Goal: Task Accomplishment & Management: Complete application form

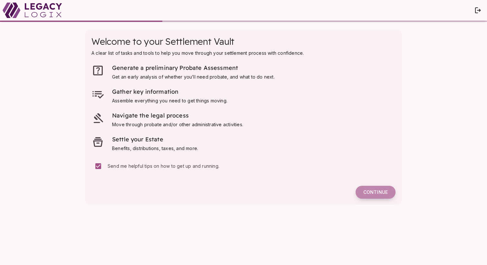
click at [374, 189] on button "Continue" at bounding box center [376, 192] width 40 height 13
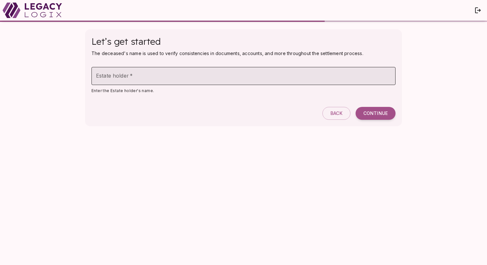
click at [165, 77] on input "Estate holder   *" at bounding box center [243, 76] width 304 height 18
type input "**********"
click at [375, 111] on span "Continue" at bounding box center [375, 113] width 24 height 6
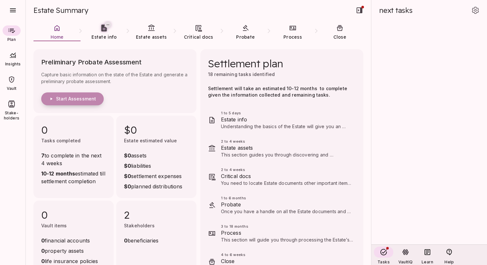
click at [89, 99] on span "Start Assessment" at bounding box center [76, 99] width 40 height 6
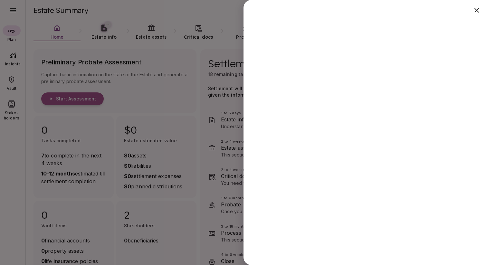
click at [198, 73] on div at bounding box center [243, 132] width 487 height 265
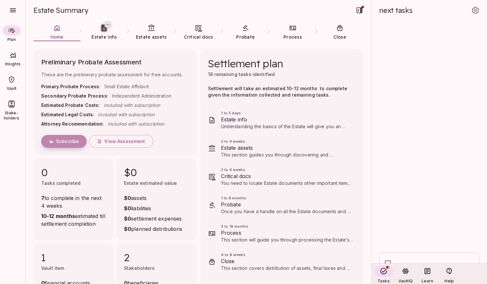
click at [69, 142] on span "Subscribe" at bounding box center [67, 142] width 23 height 6
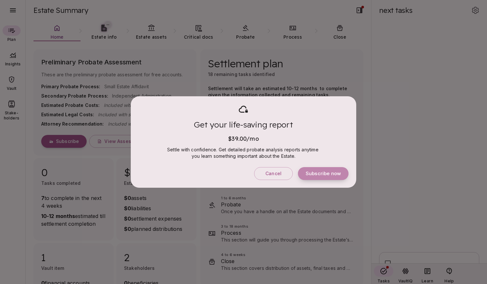
click at [326, 172] on span "Subscribe now" at bounding box center [323, 174] width 35 height 6
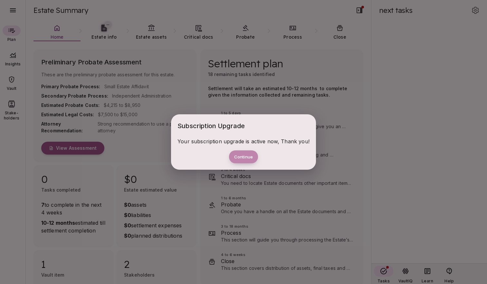
click at [246, 155] on button "Continue" at bounding box center [243, 156] width 29 height 13
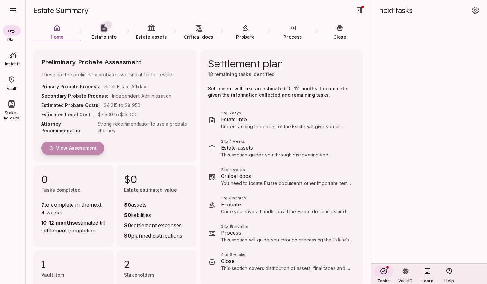
click at [77, 149] on span "View Assessment" at bounding box center [76, 148] width 41 height 6
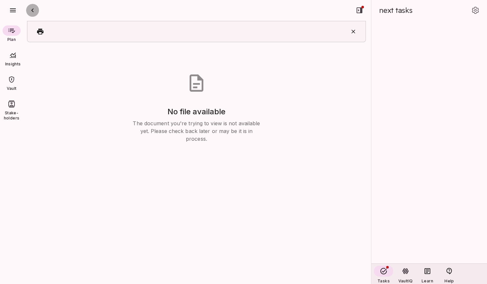
click at [33, 9] on icon "button" at bounding box center [32, 10] width 2 height 4
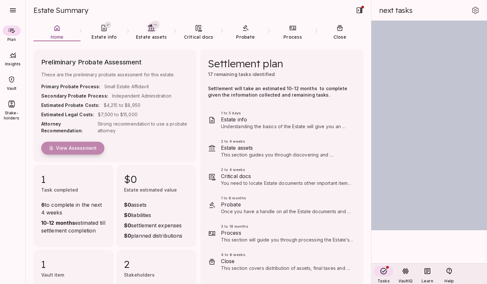
click at [83, 147] on span "View Assessment" at bounding box center [76, 148] width 41 height 6
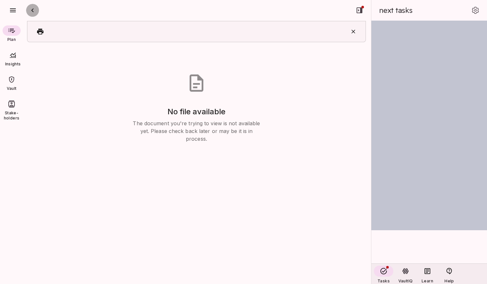
click at [34, 11] on icon "button" at bounding box center [33, 10] width 8 height 8
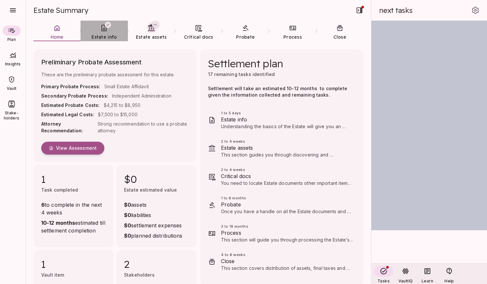
click at [104, 33] on link "Estate info" at bounding box center [104, 32] width 47 height 23
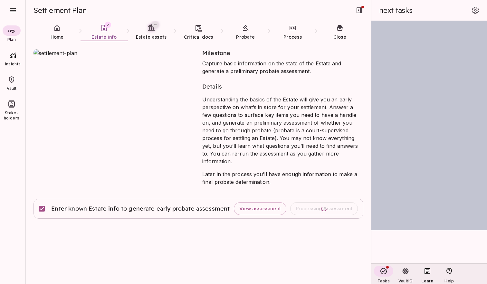
click at [14, 83] on div at bounding box center [12, 79] width 18 height 10
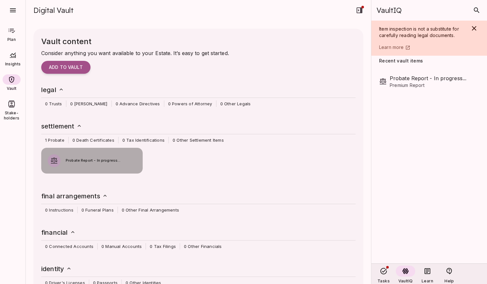
click at [100, 161] on span "Probate Report - In progress..." at bounding box center [101, 161] width 71 height 6
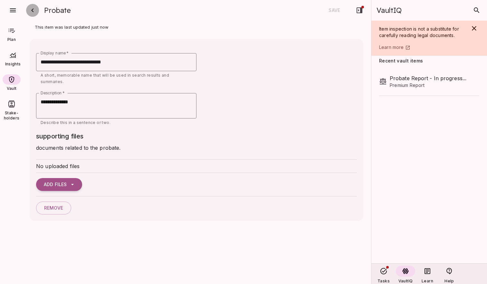
click at [34, 10] on icon "button" at bounding box center [33, 10] width 8 height 8
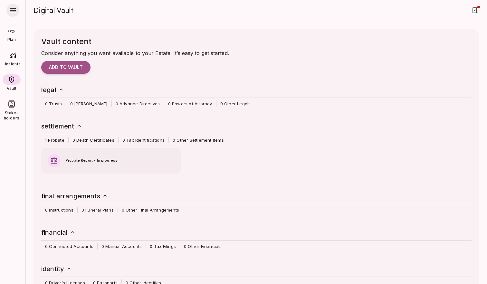
click at [16, 9] on icon "button" at bounding box center [13, 10] width 8 height 8
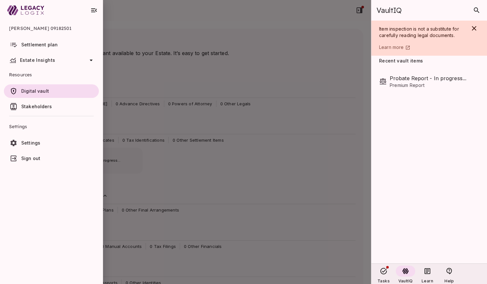
click at [37, 44] on span "Settlement plan" at bounding box center [39, 44] width 36 height 5
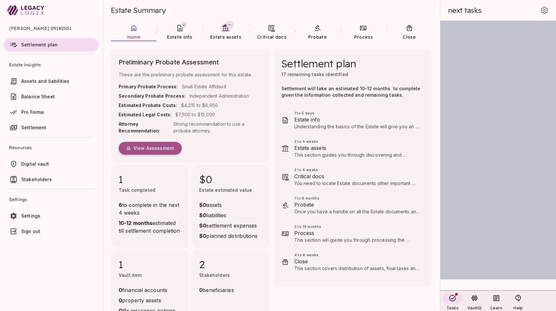
click at [40, 162] on span "Digital vault" at bounding box center [35, 163] width 28 height 5
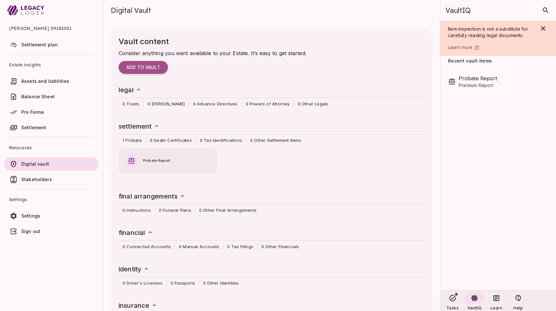
click at [161, 161] on span "Probate Report" at bounding box center [177, 161] width 68 height 6
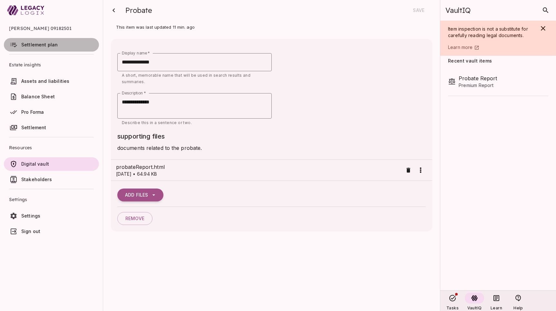
click at [47, 44] on span "Settlement plan" at bounding box center [39, 44] width 36 height 5
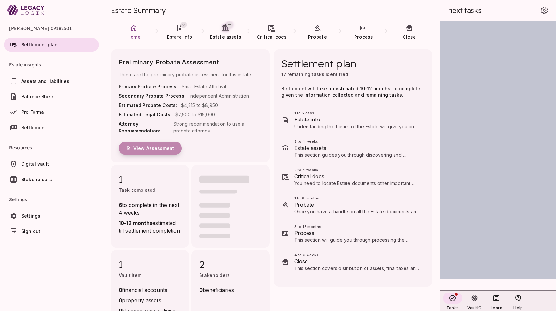
click at [160, 148] on span "View Assessment" at bounding box center [153, 148] width 41 height 6
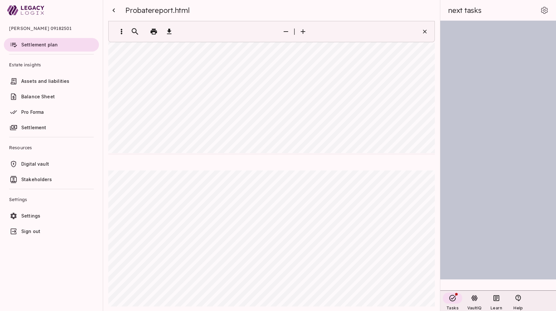
scroll to position [2282, 0]
click at [43, 44] on span "Settlement plan" at bounding box center [39, 44] width 36 height 5
click at [113, 12] on icon "button" at bounding box center [114, 10] width 8 height 8
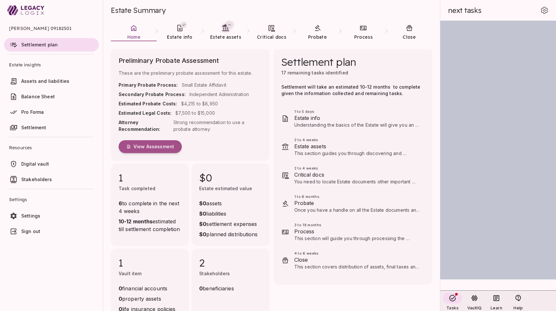
scroll to position [0, 0]
